Goal: Task Accomplishment & Management: Manage account settings

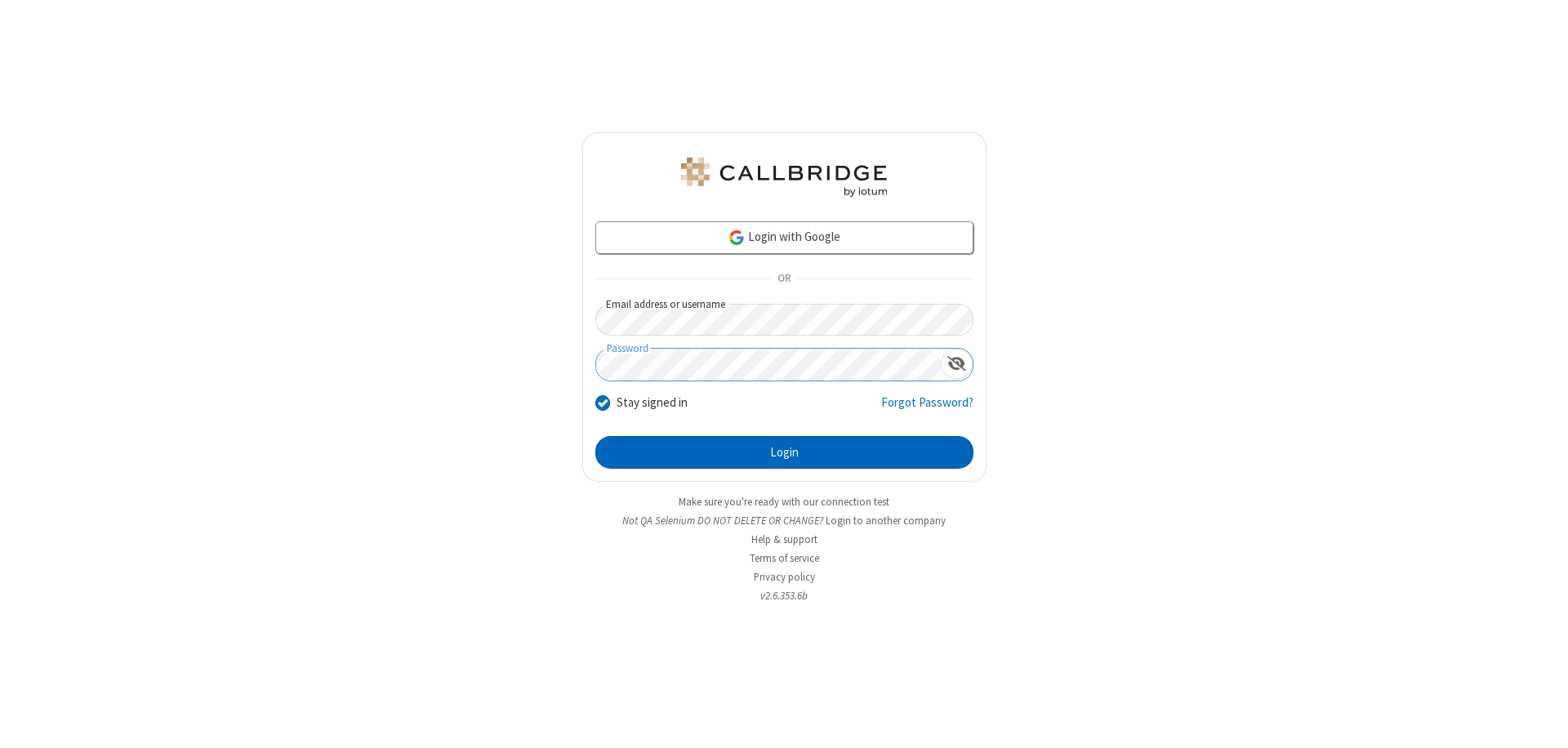
click at [784, 453] on button "Login" at bounding box center [784, 453] width 378 height 33
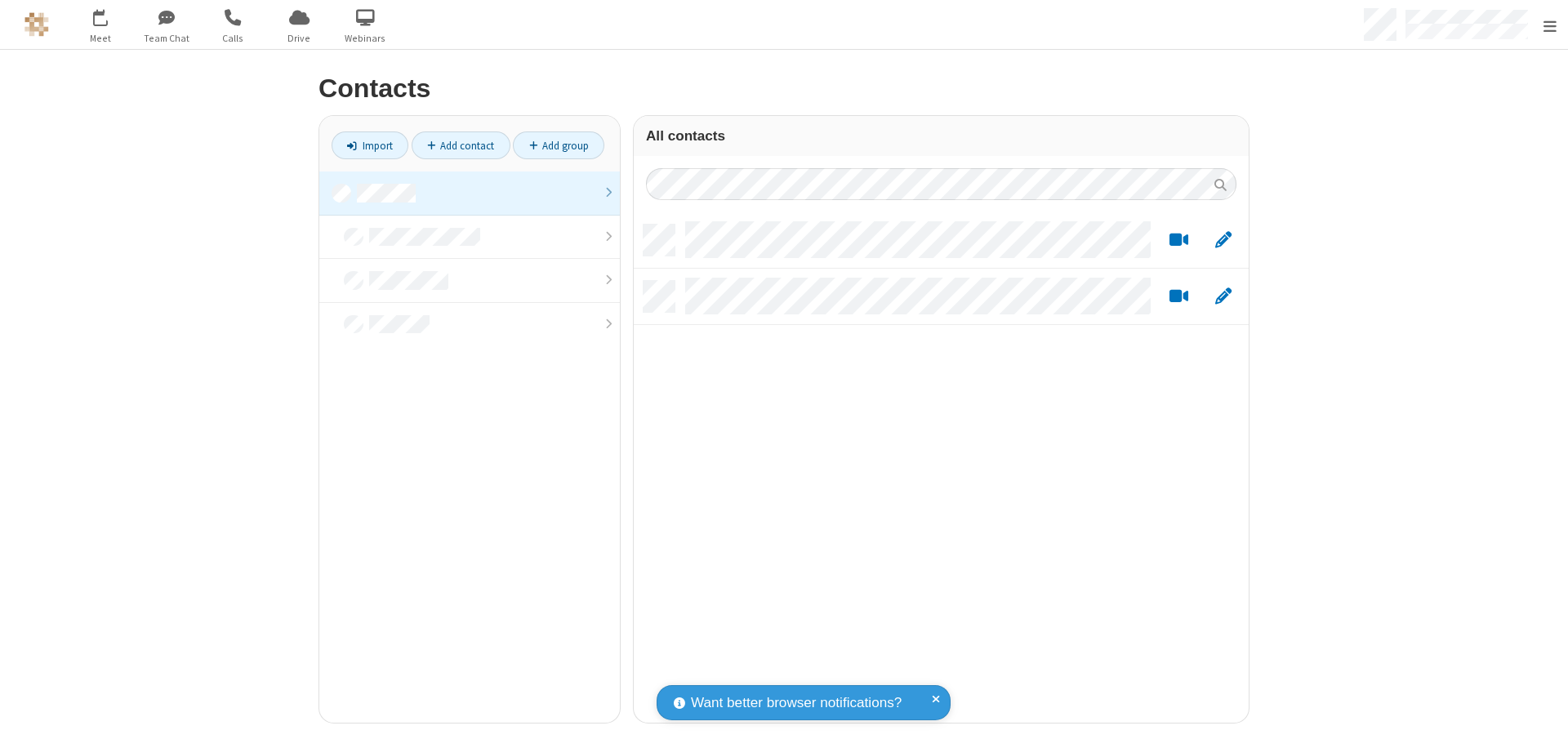
click at [463, 193] on link at bounding box center [469, 193] width 300 height 44
click at [454, 145] on link "Add contact" at bounding box center [461, 145] width 99 height 28
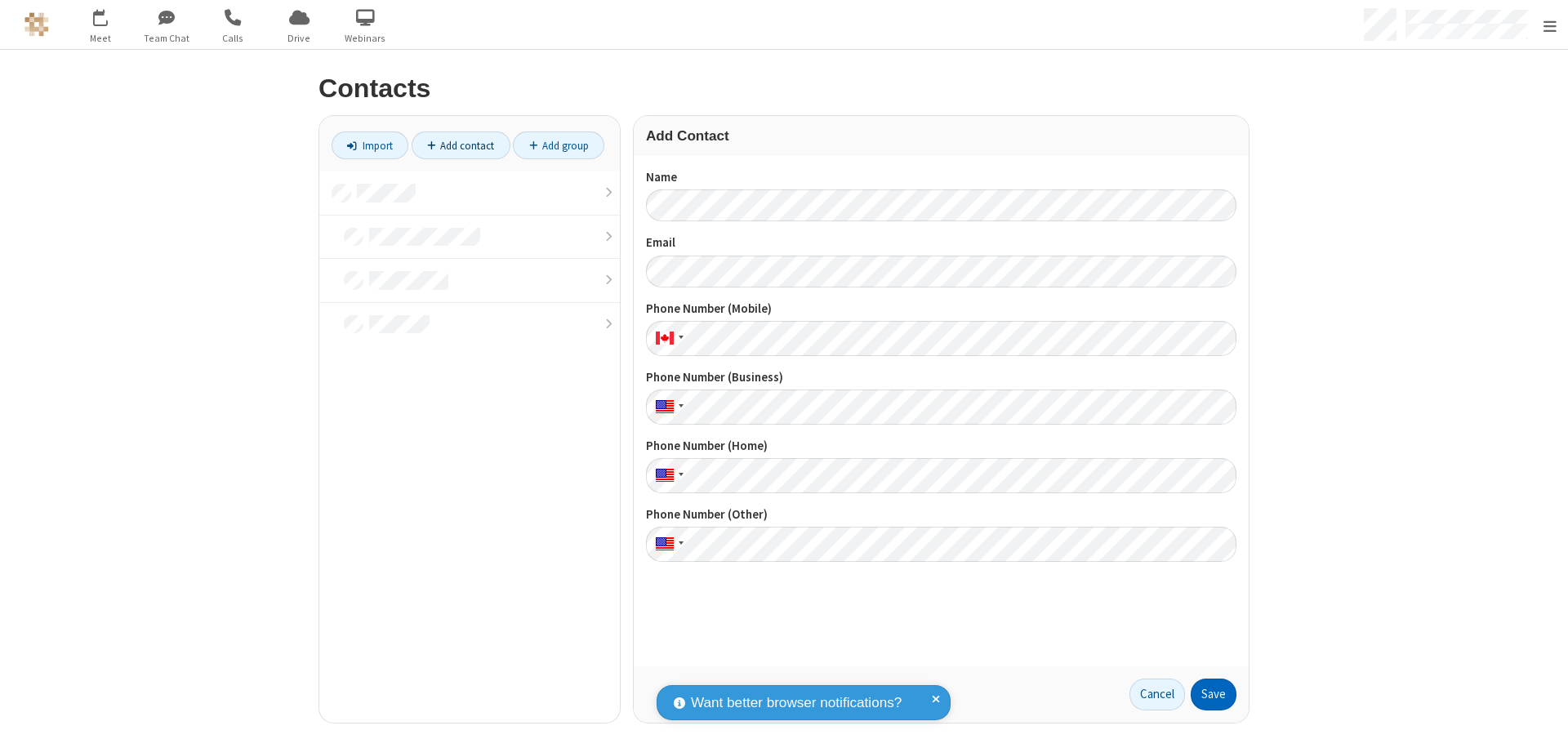
click at [1207, 694] on button "Save" at bounding box center [1213, 695] width 45 height 33
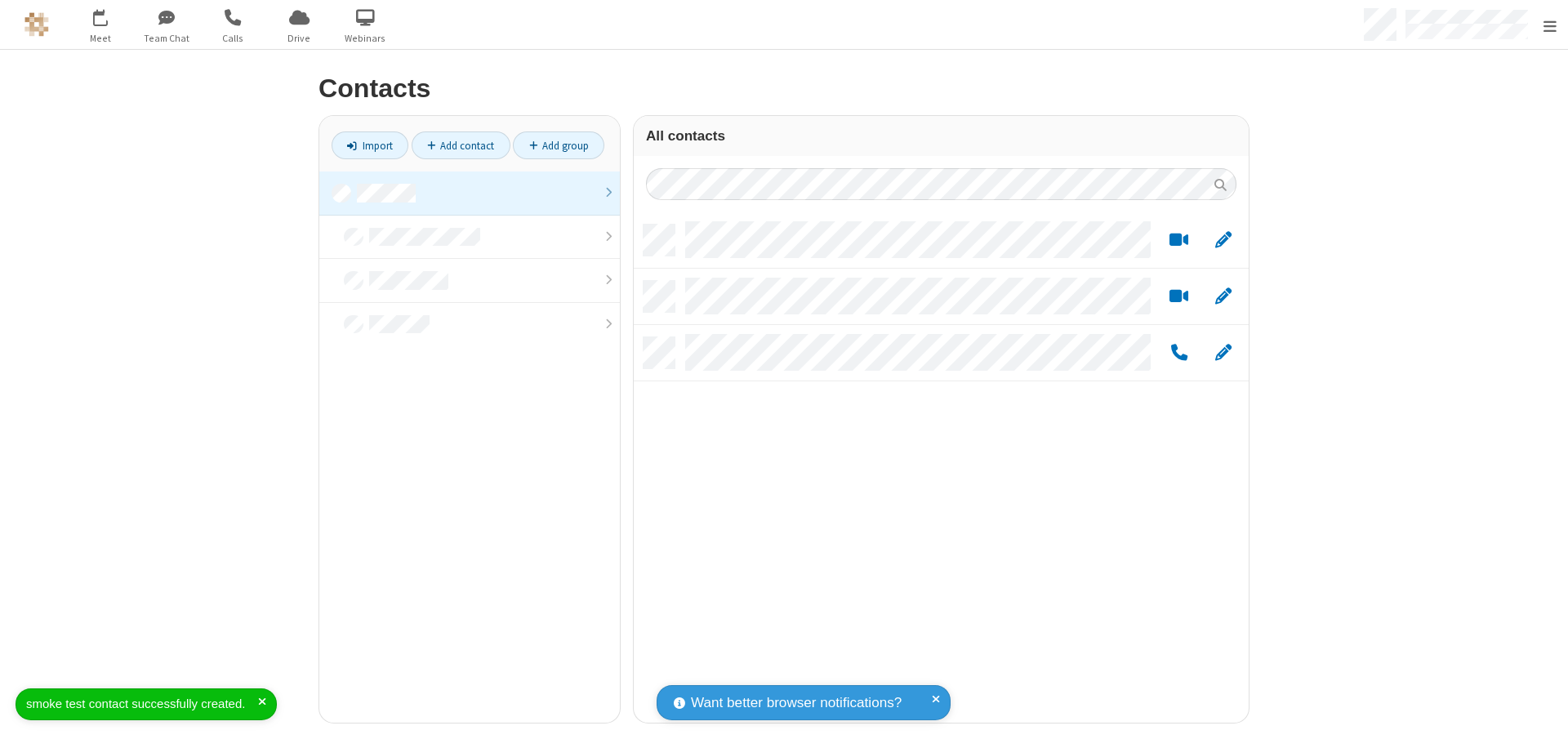
scroll to position [498, 603]
click at [454, 145] on link "Add contact" at bounding box center [461, 145] width 99 height 28
